Goal: Check status

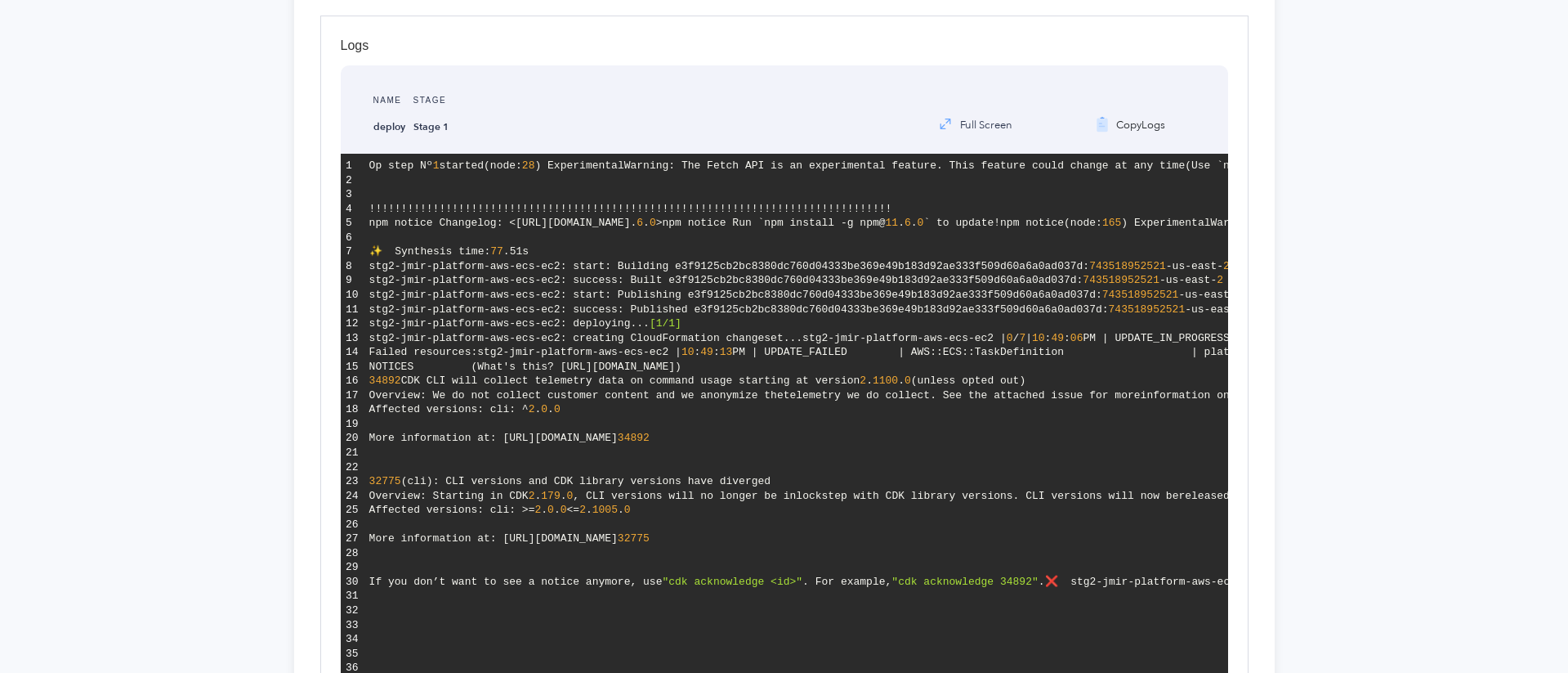
scroll to position [331, 0]
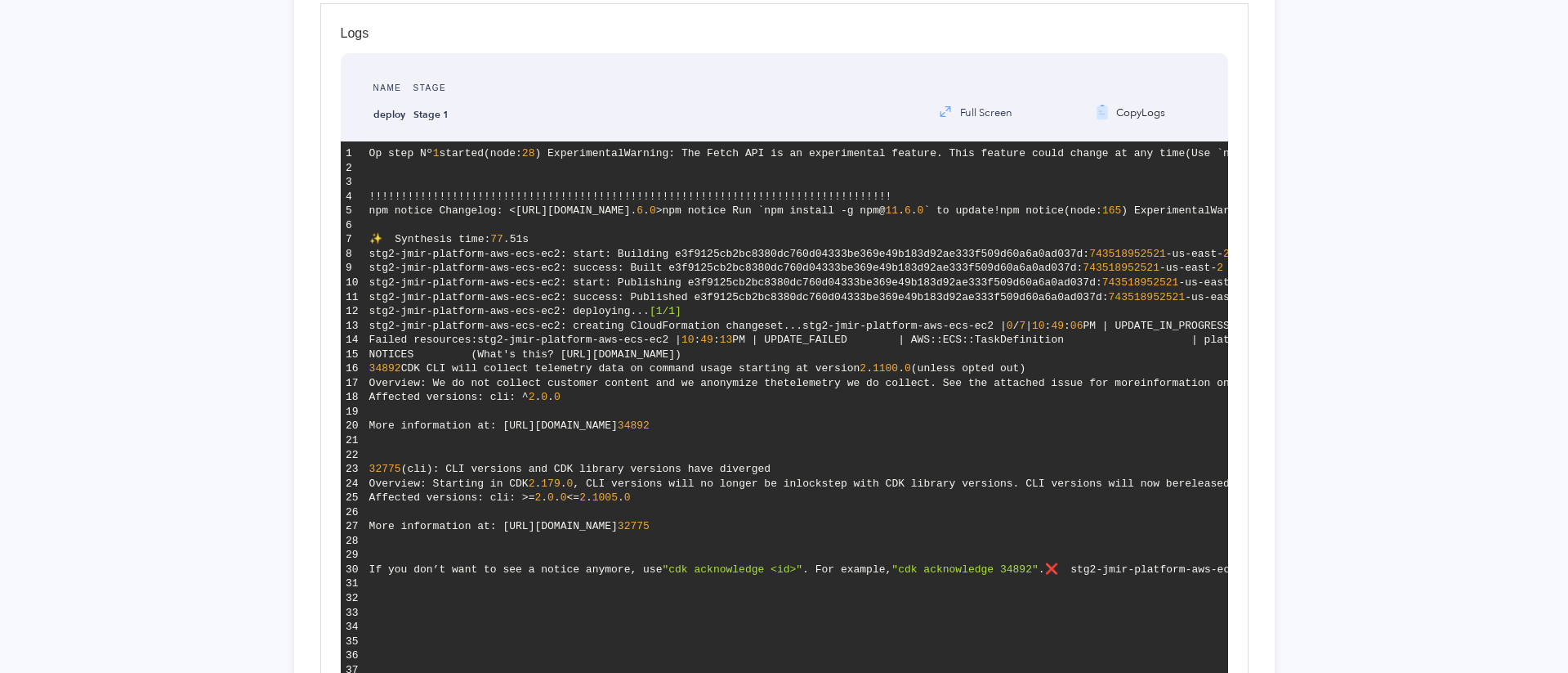
drag, startPoint x: 500, startPoint y: 267, endPoint x: 659, endPoint y: 265, distance: 159.0
drag, startPoint x: 771, startPoint y: 265, endPoint x: 502, endPoint y: 264, distance: 269.0
click at [1453, 203] on span "has reached end-of-life on" at bounding box center [1535, 197] width 166 height 12
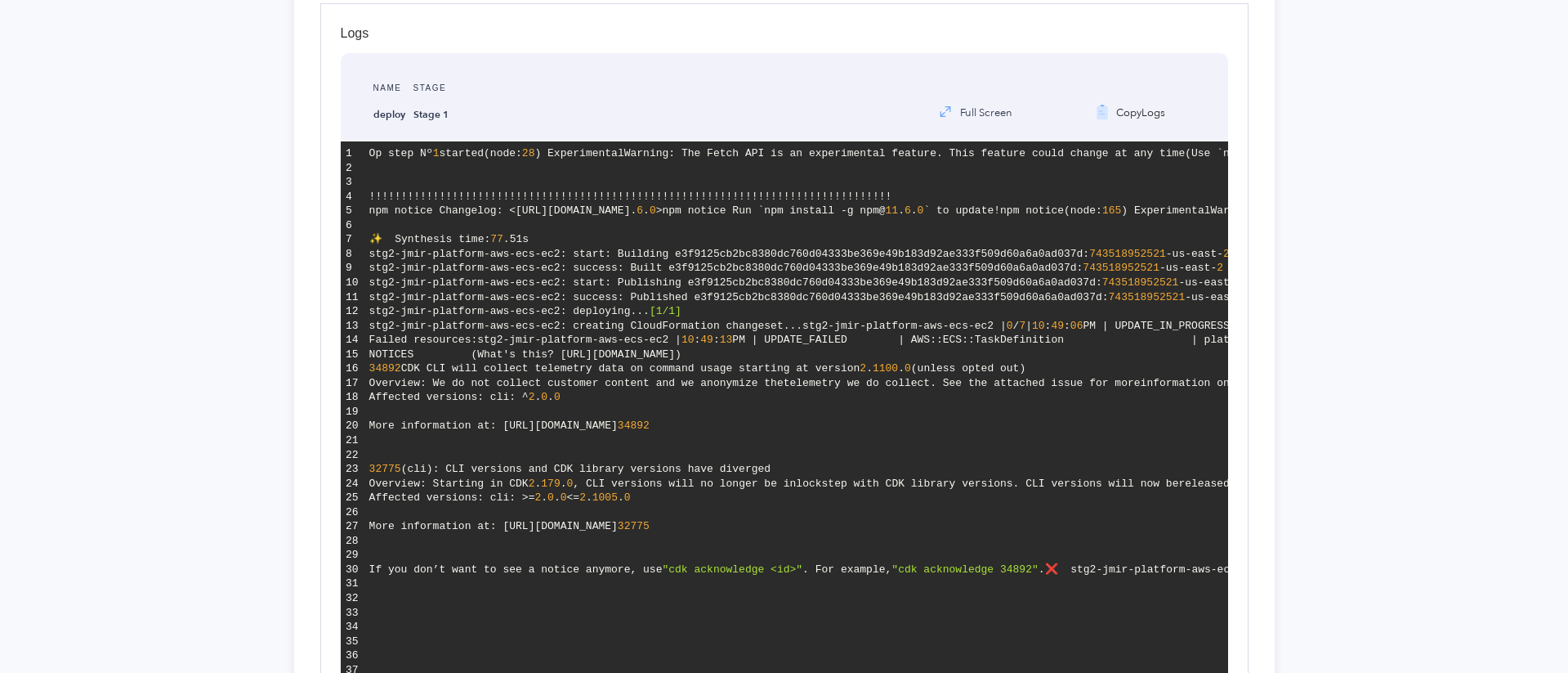
drag, startPoint x: 502, startPoint y: 273, endPoint x: 763, endPoint y: 284, distance: 261.2
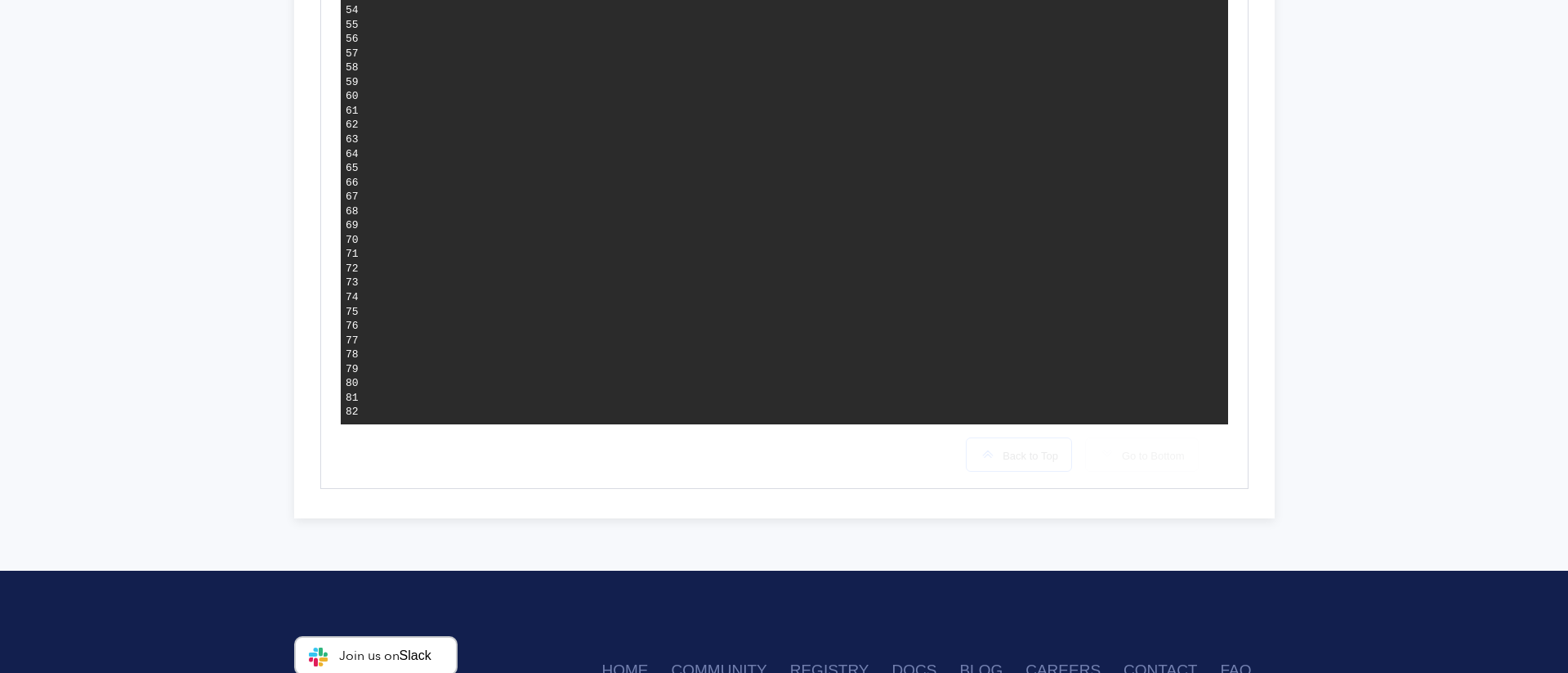
scroll to position [1249, 0]
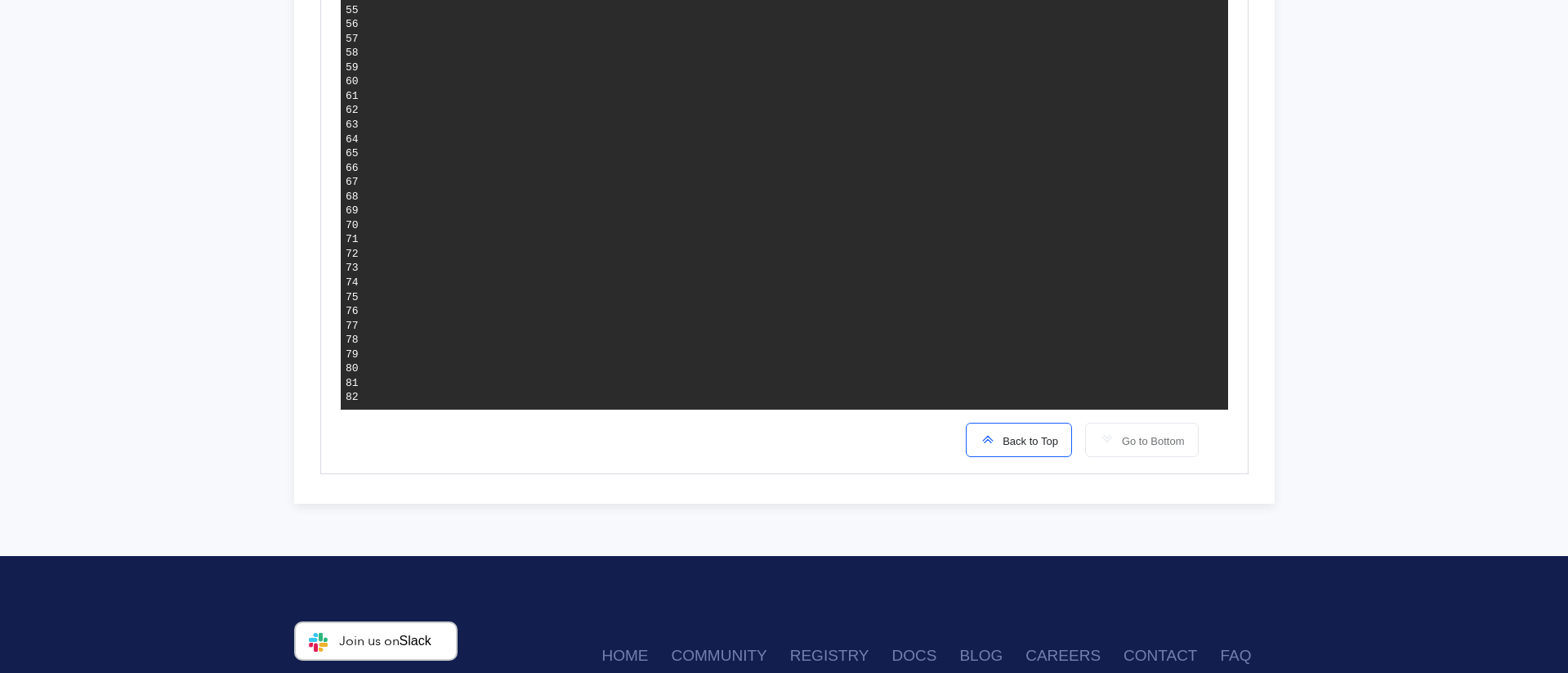
drag, startPoint x: 587, startPoint y: 352, endPoint x: 983, endPoint y: 356, distance: 396.0
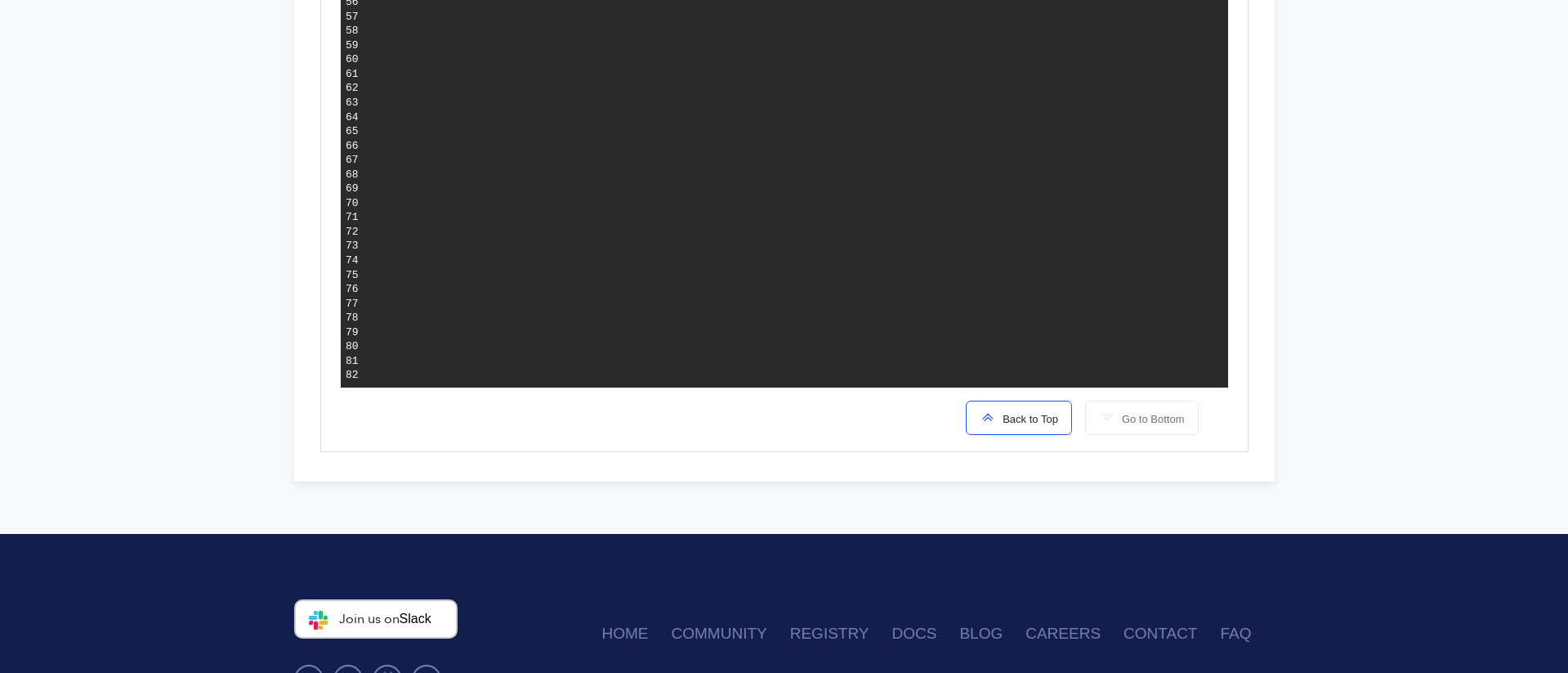
scroll to position [1280, 0]
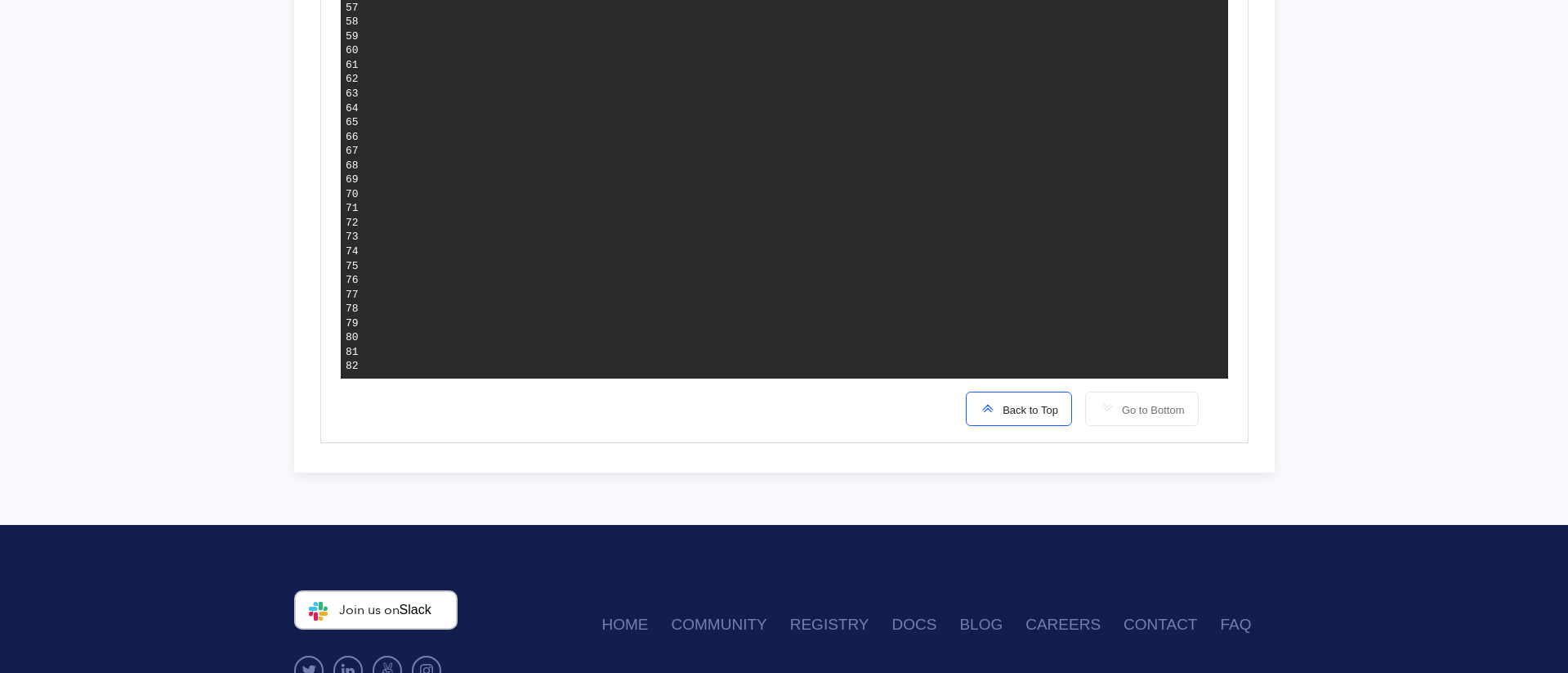
drag, startPoint x: 680, startPoint y: 336, endPoint x: 1024, endPoint y: 336, distance: 344.0
drag, startPoint x: 902, startPoint y: 335, endPoint x: 1128, endPoint y: 339, distance: 226.0
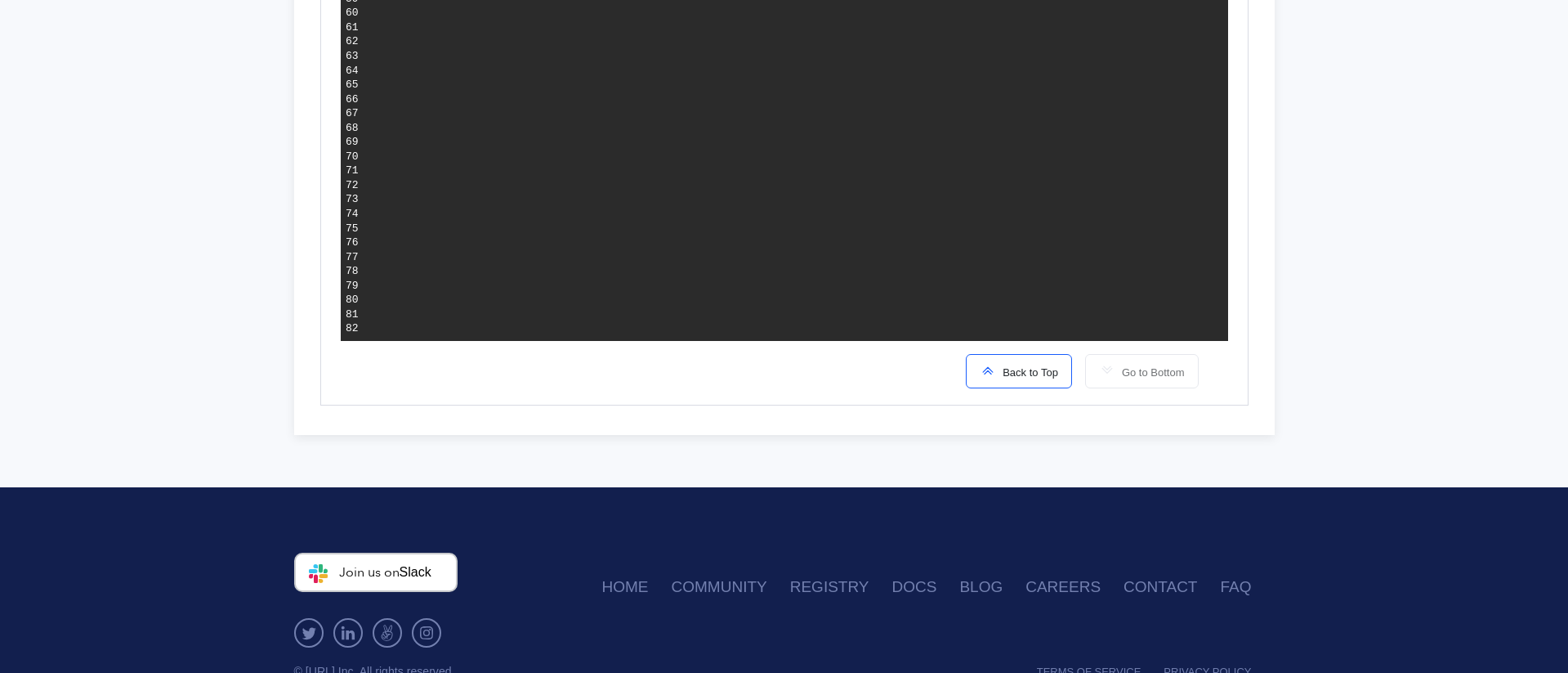
scroll to position [1323, 0]
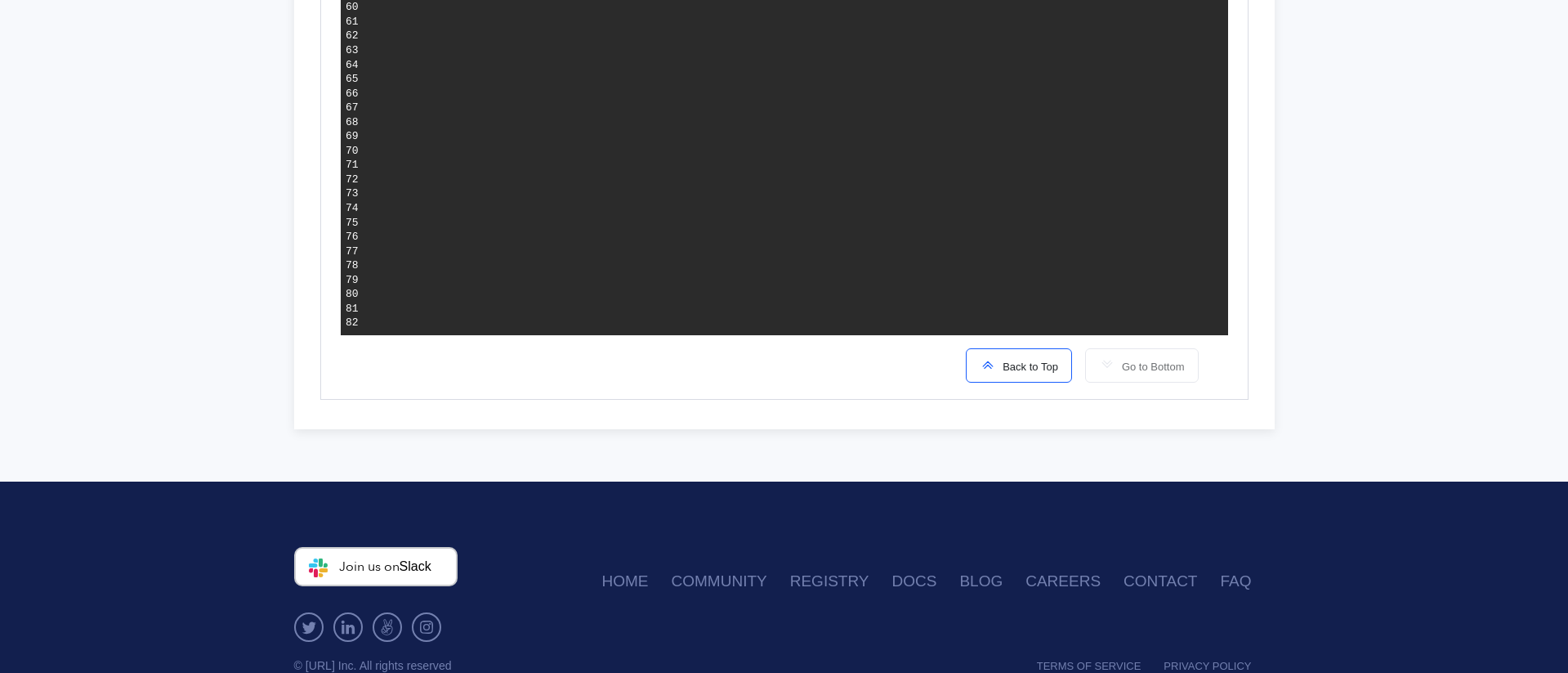
click at [911, 363] on div "Back to Top Go to Bottom" at bounding box center [784, 356] width 855 height 44
